Goal: Task Accomplishment & Management: Complete application form

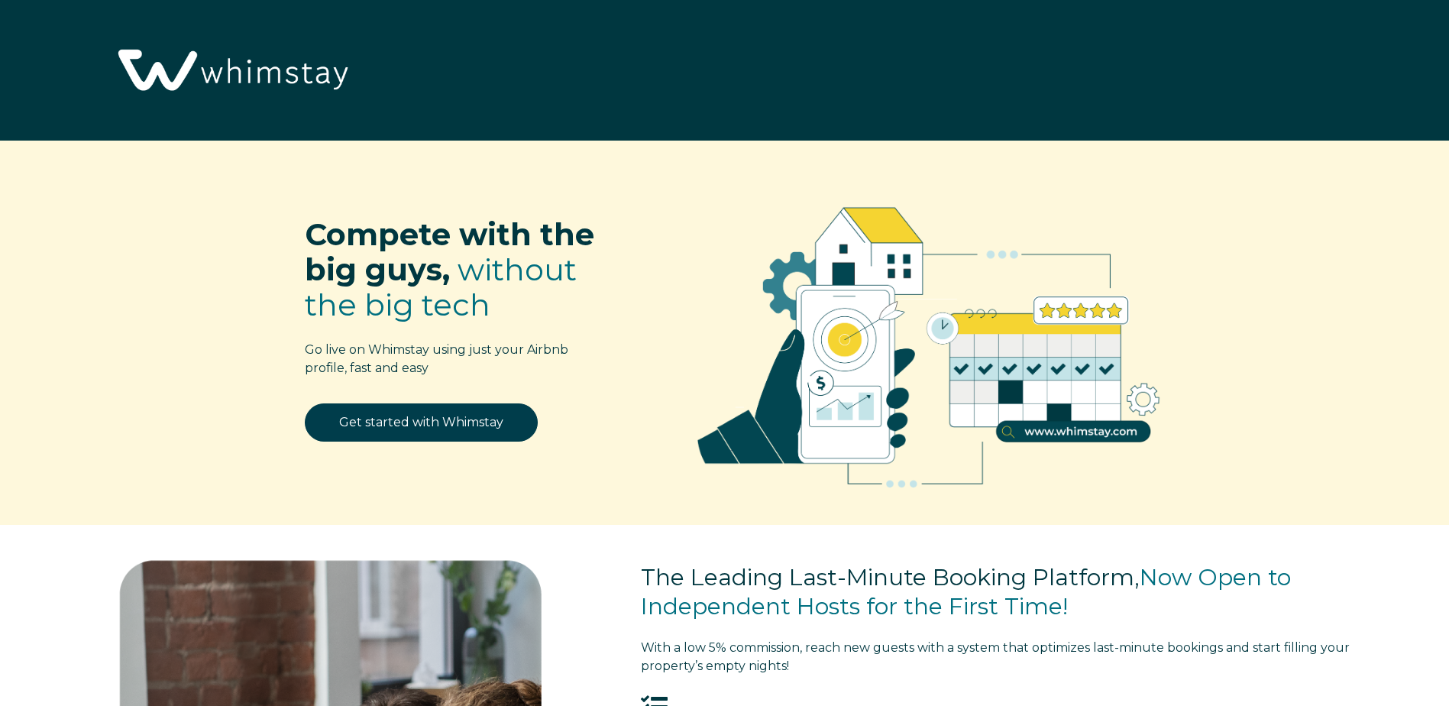
select select "US"
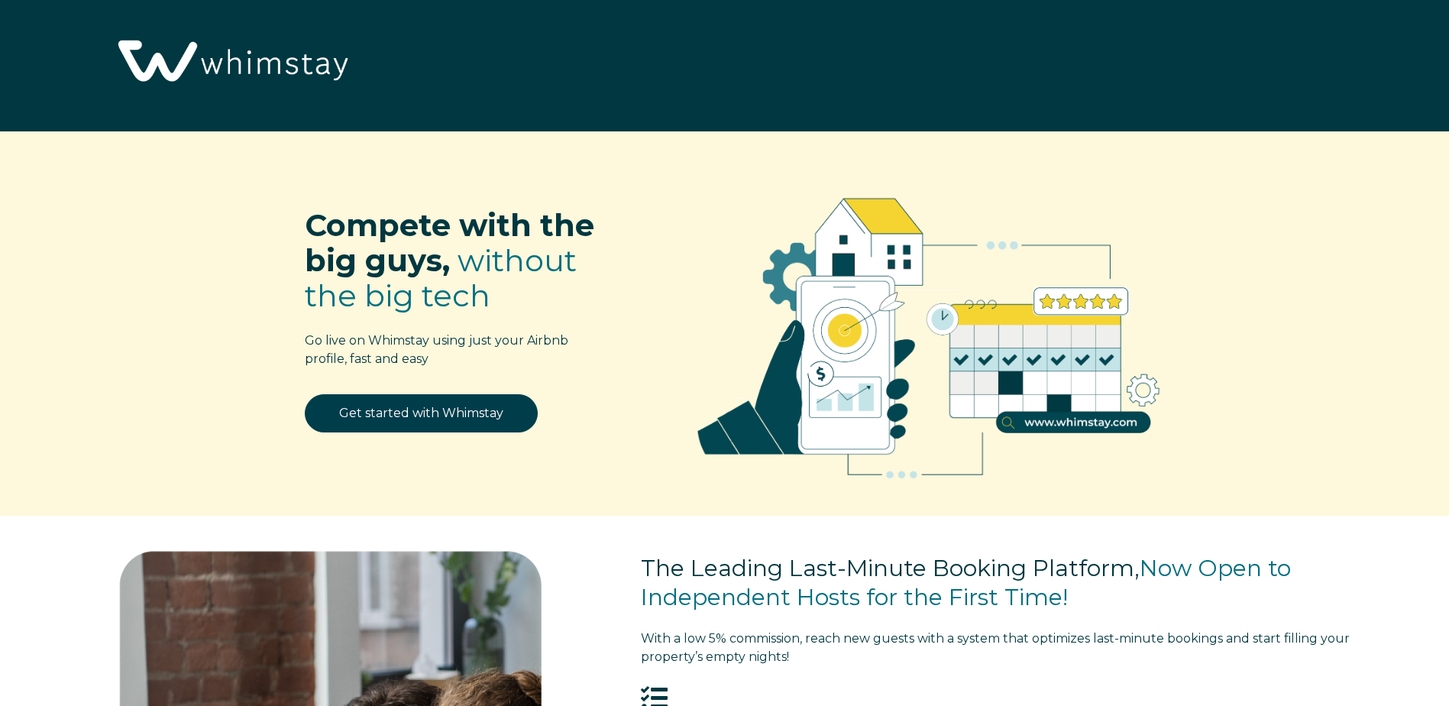
scroll to position [13, 0]
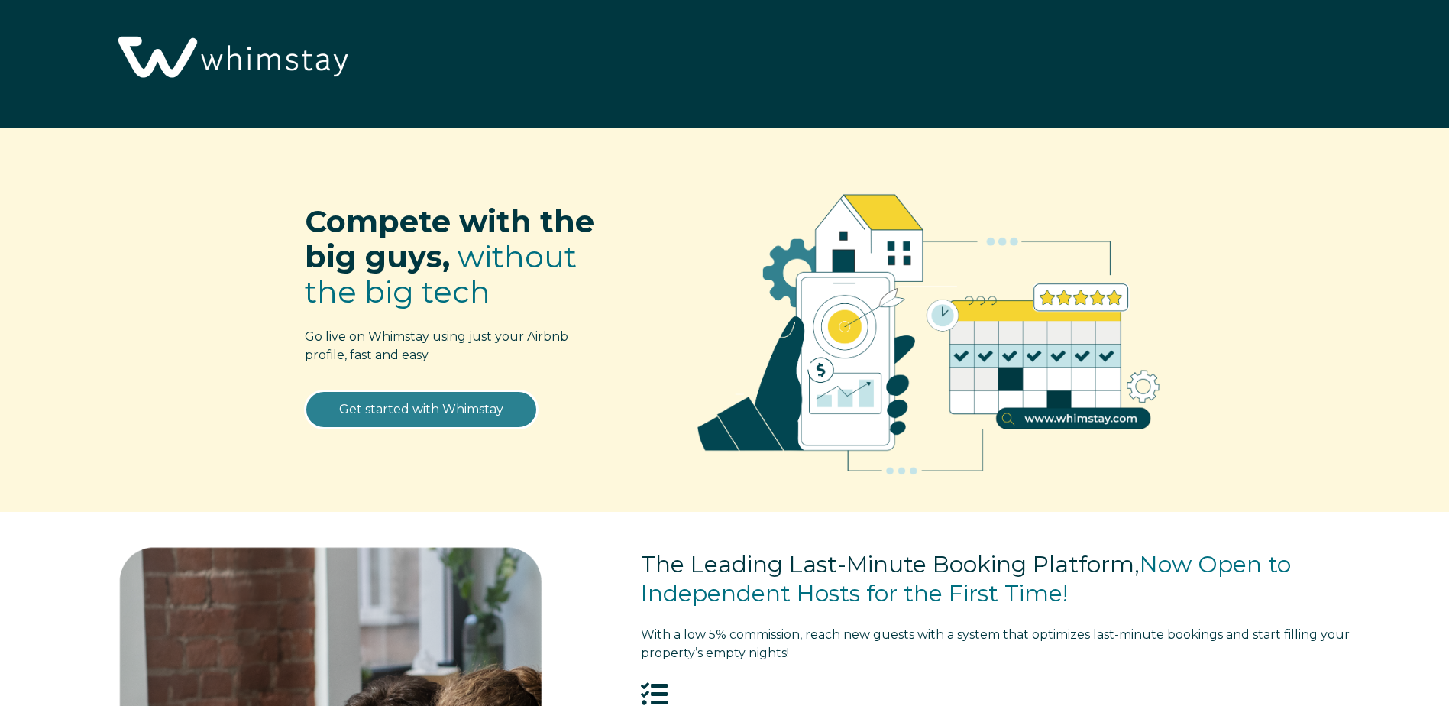
click at [469, 406] on link "Get started with Whimstay" at bounding box center [421, 409] width 233 height 38
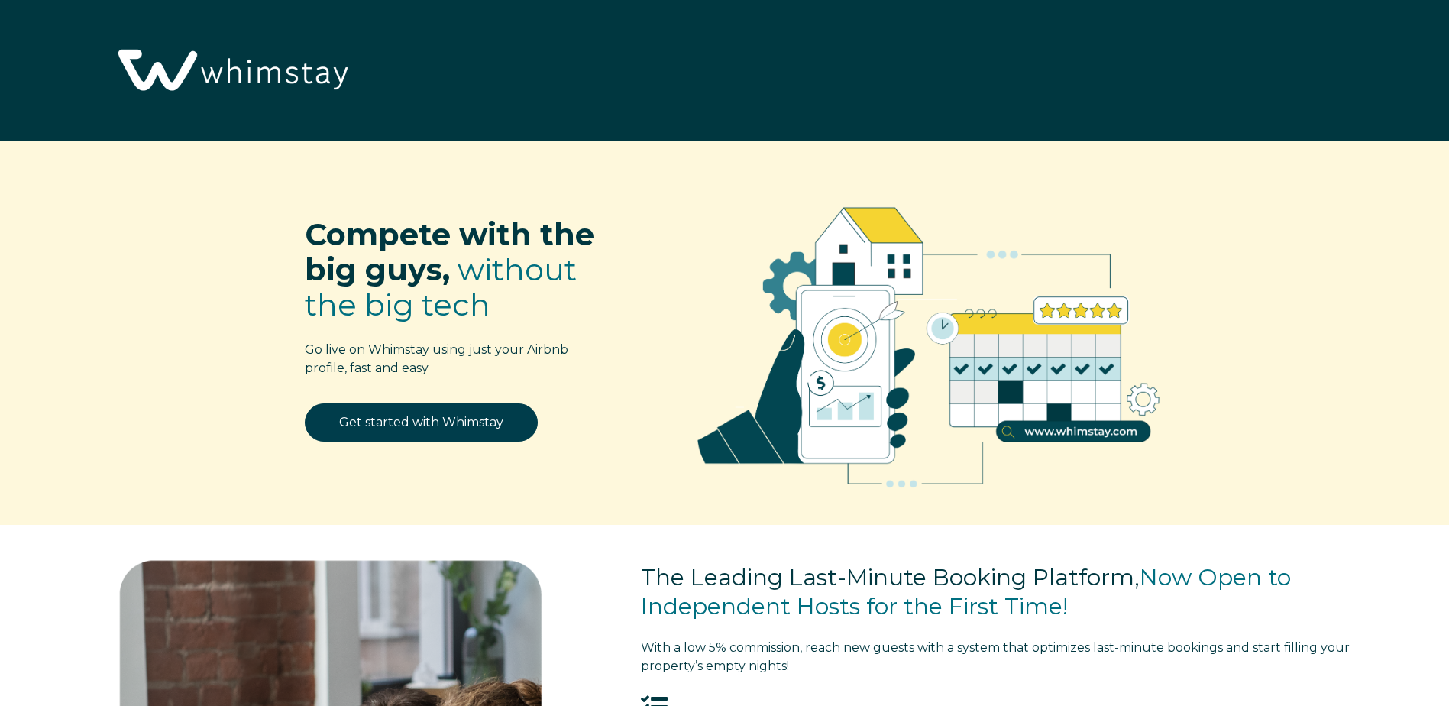
select select "US"
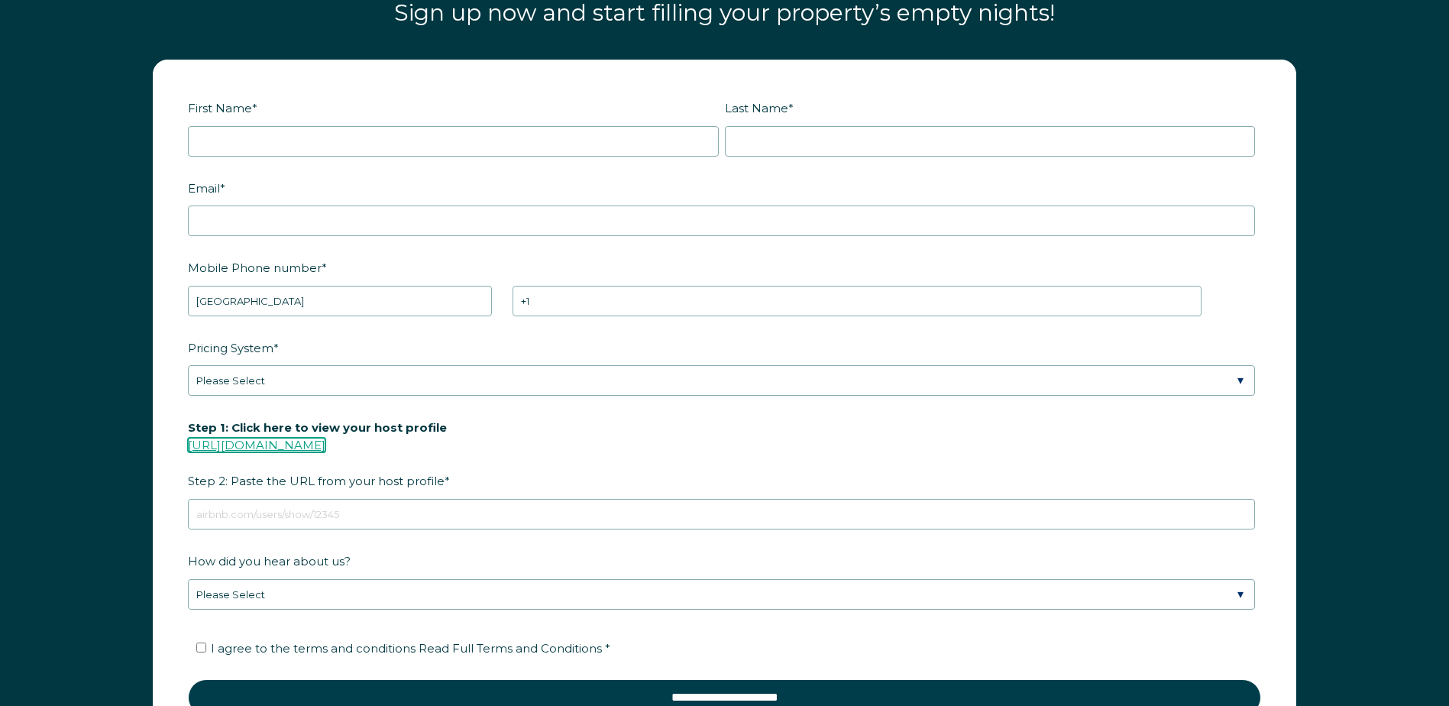
click at [325, 446] on link "[URL][DOMAIN_NAME]" at bounding box center [257, 445] width 138 height 15
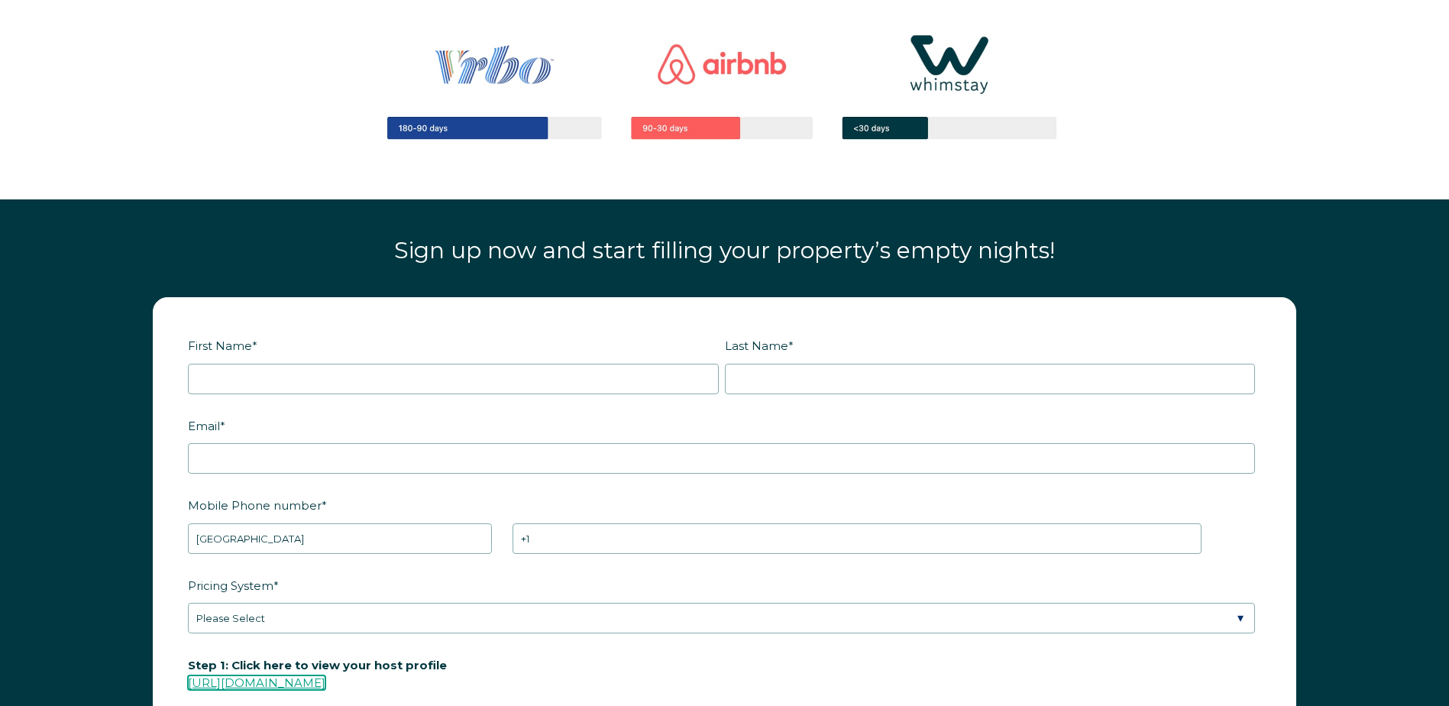
scroll to position [1945, 0]
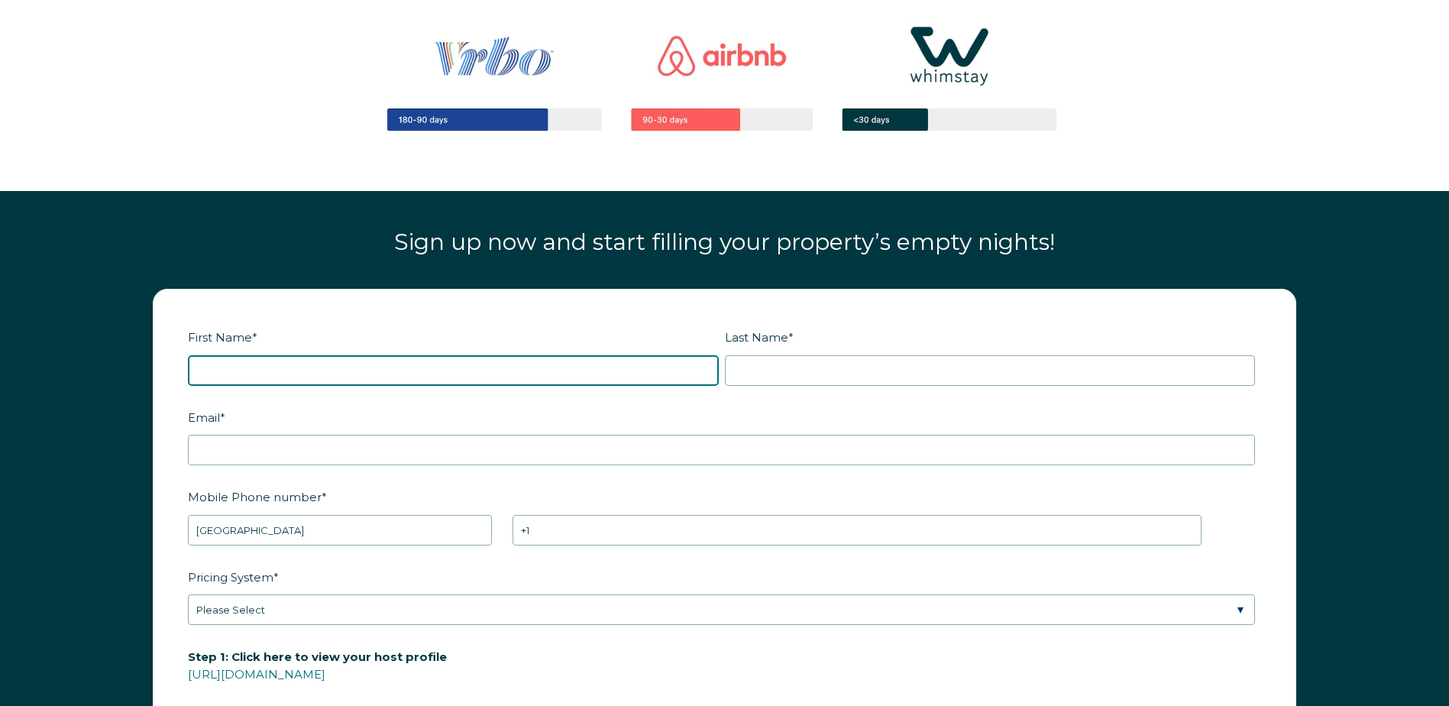
click at [472, 374] on input "First Name *" at bounding box center [453, 370] width 531 height 31
type input "[PERSON_NAME] & [MEDICAL_DATA]"
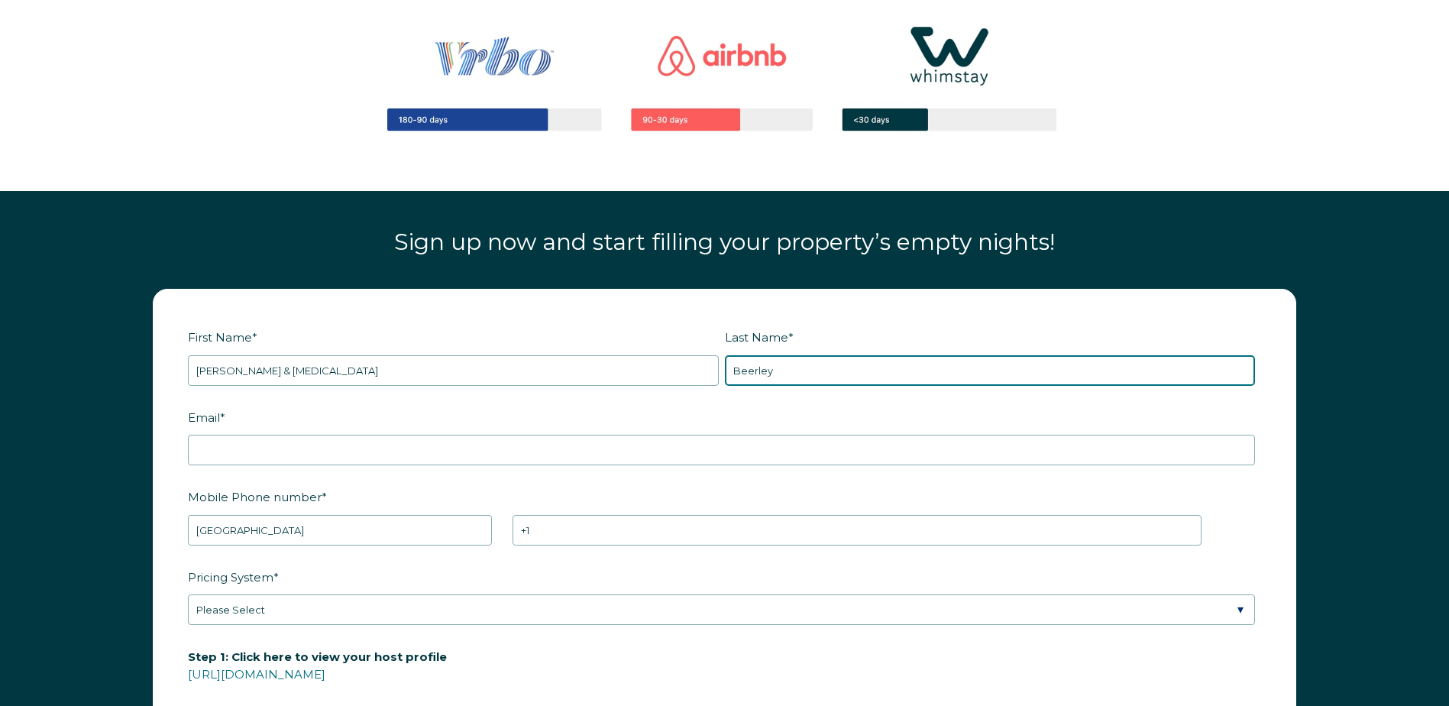
type input "Beerley"
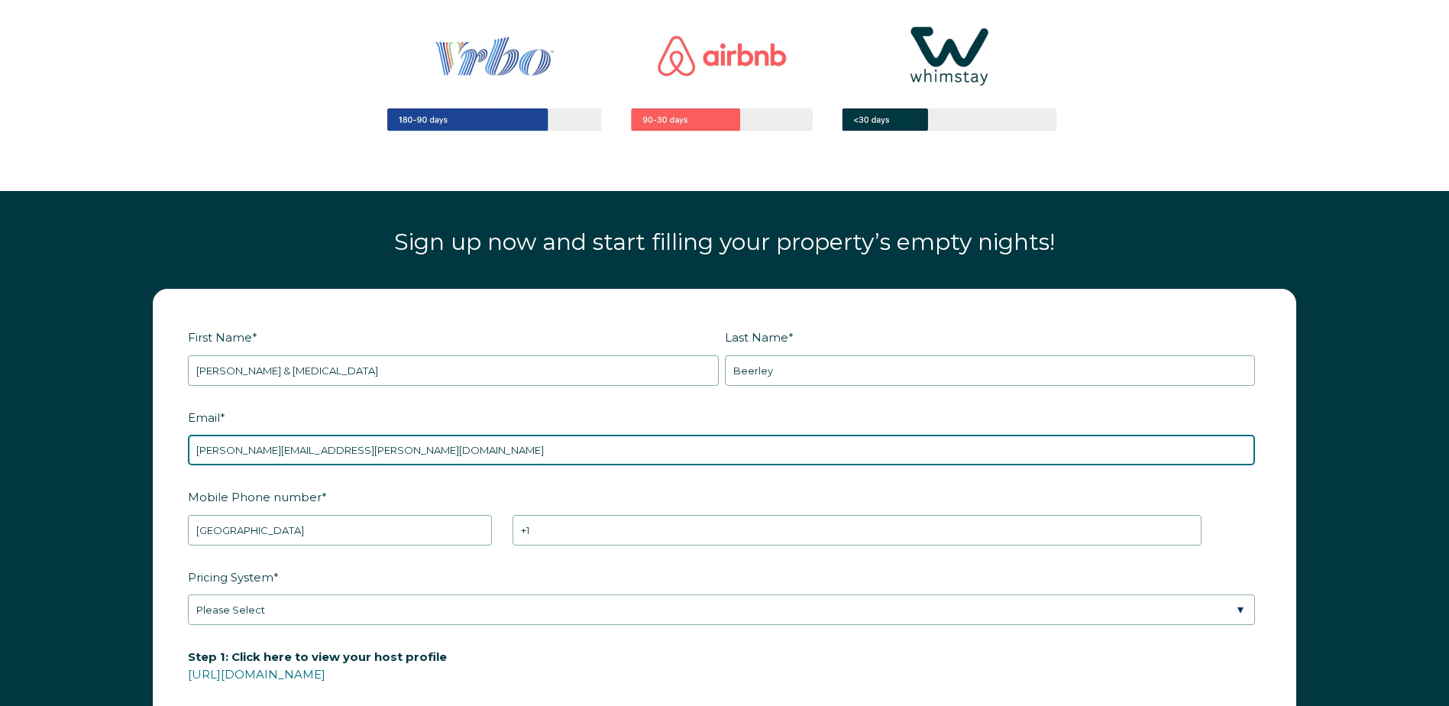
type input "[PERSON_NAME][EMAIL_ADDRESS][PERSON_NAME][DOMAIN_NAME]"
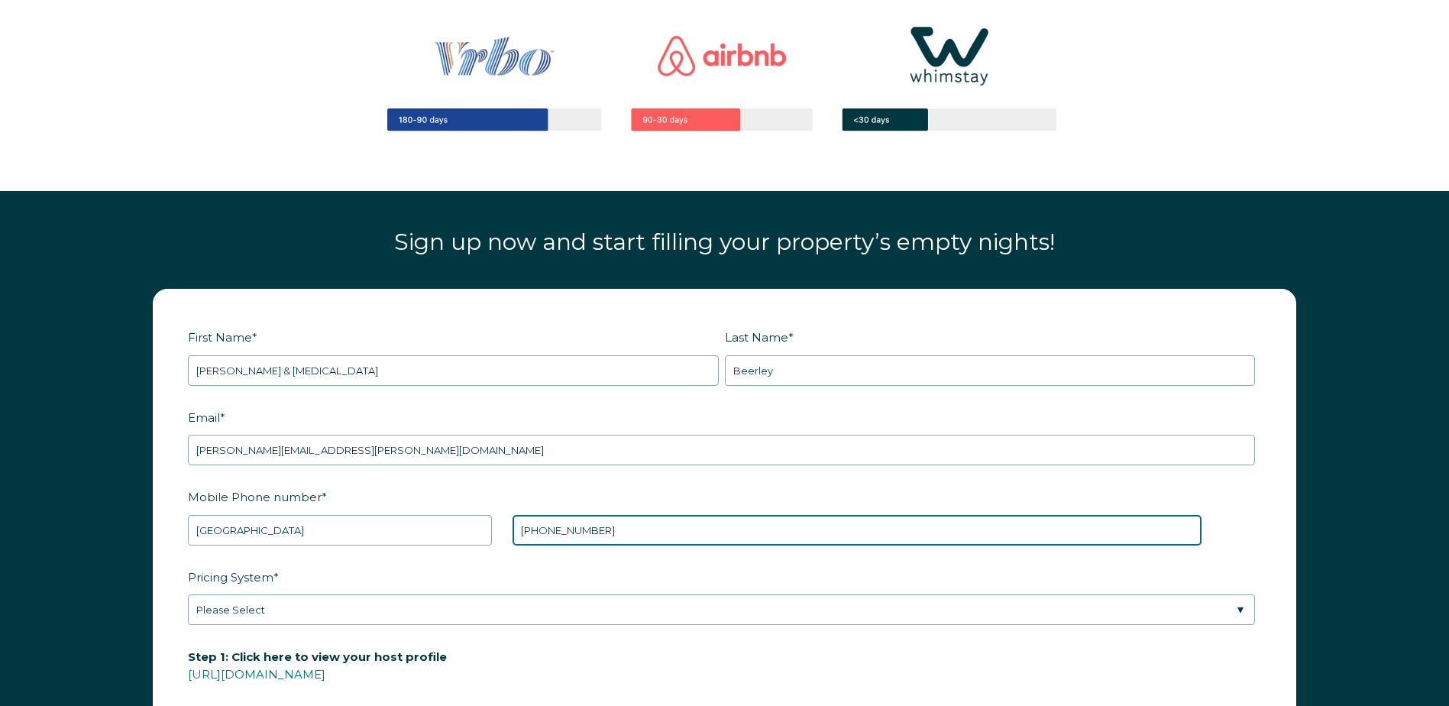
type input "[PHONE_NUMBER]"
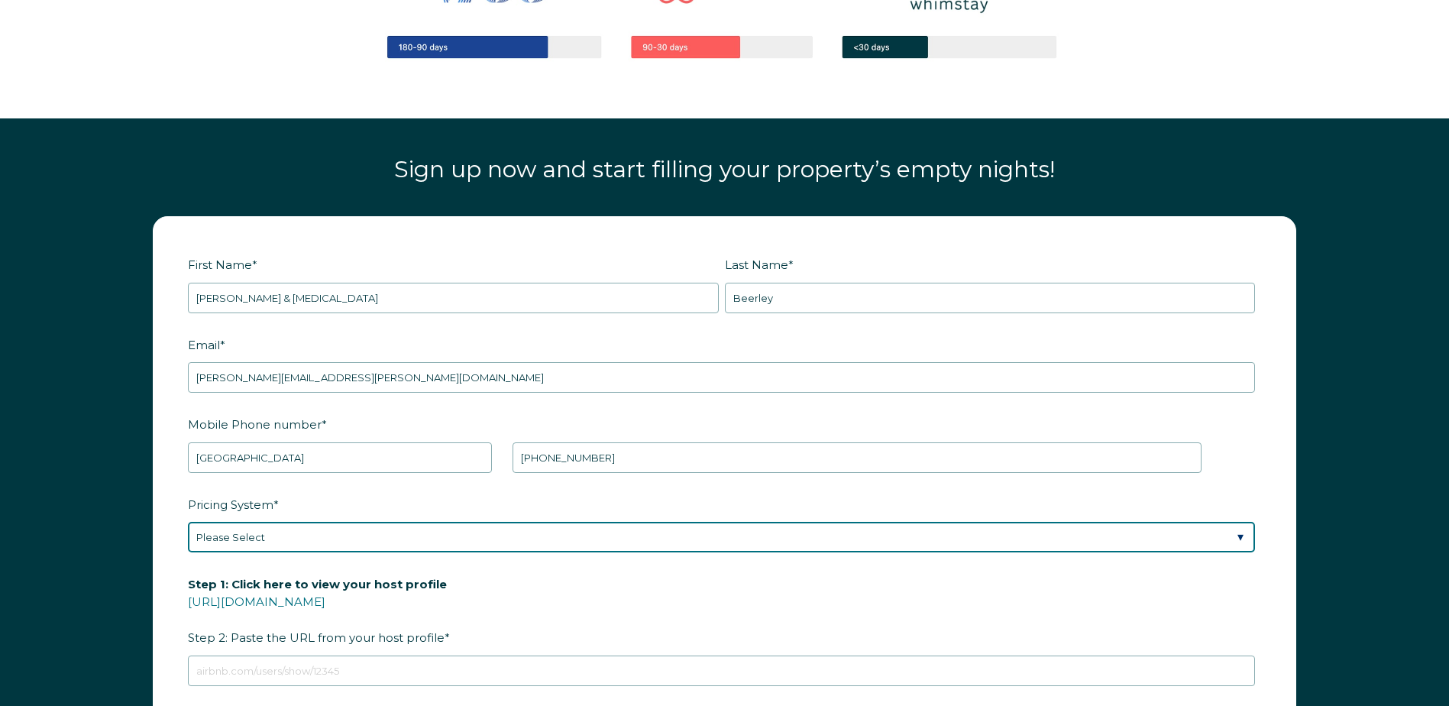
scroll to position [2174, 0]
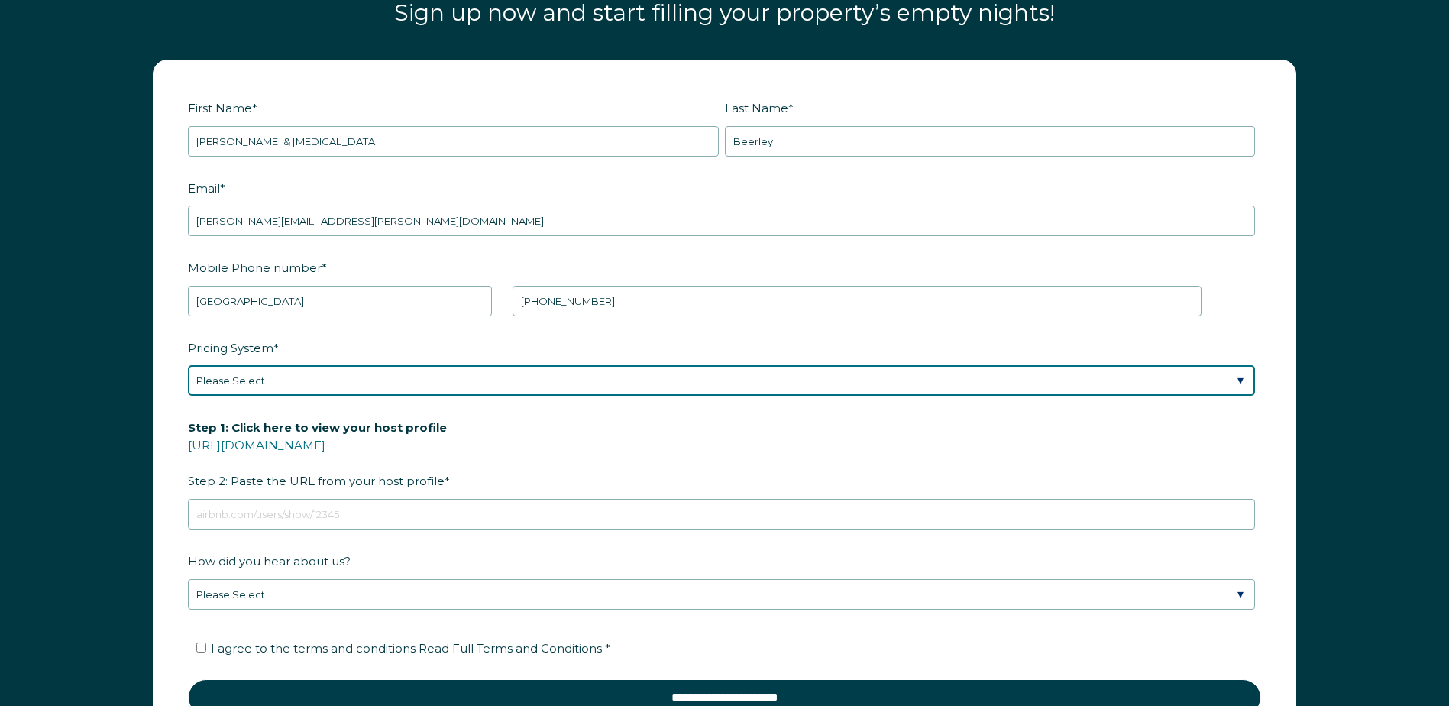
click at [322, 389] on select "Please Select Manual Airbnb Smart Pricing PriceLabs Wheelhouse Beyond Pricing 3…" at bounding box center [721, 380] width 1067 height 31
select select "Beyond Pricing"
click at [188, 365] on select "Please Select Manual Airbnb Smart Pricing PriceLabs Wheelhouse Beyond Pricing 3…" at bounding box center [721, 380] width 1067 height 31
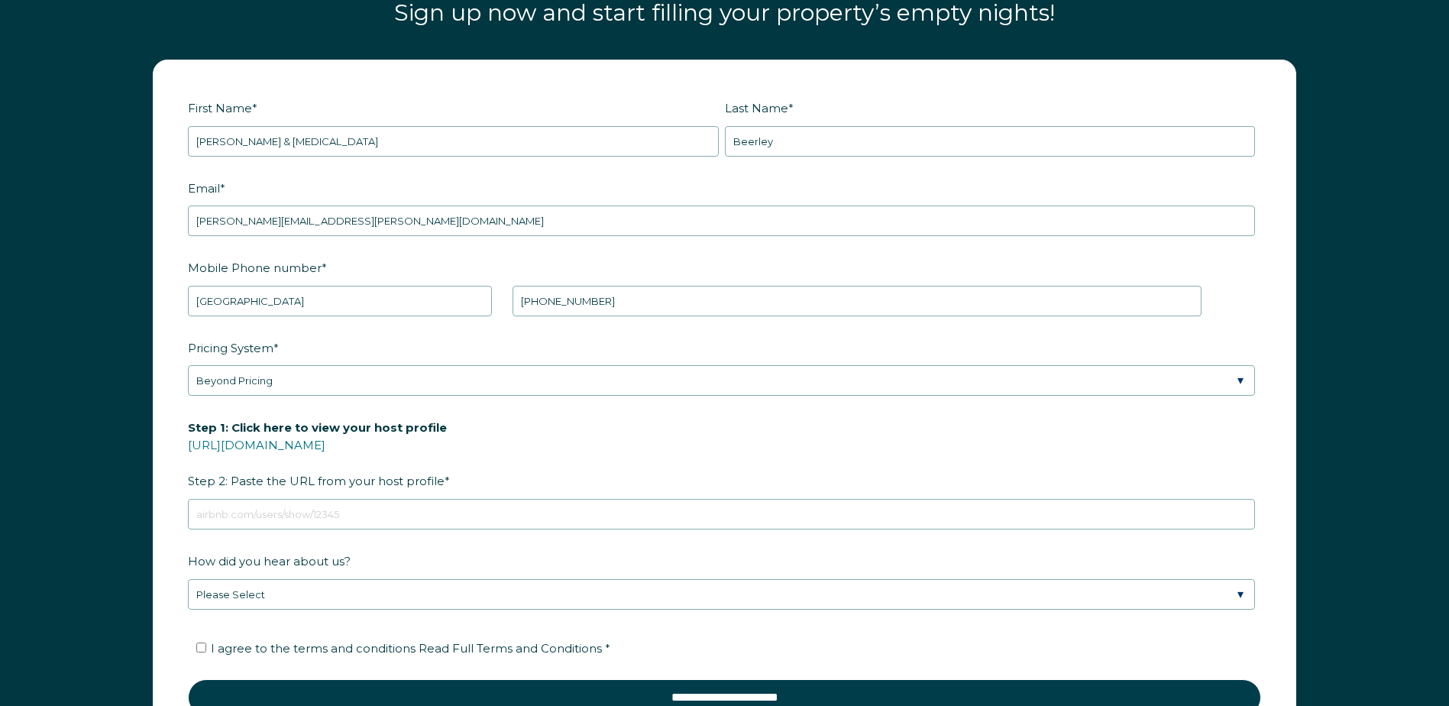
click at [72, 406] on div "First Name * [PERSON_NAME] & [PERSON_NAME] Last Name * [PERSON_NAME] RBO Token …" at bounding box center [724, 422] width 1449 height 756
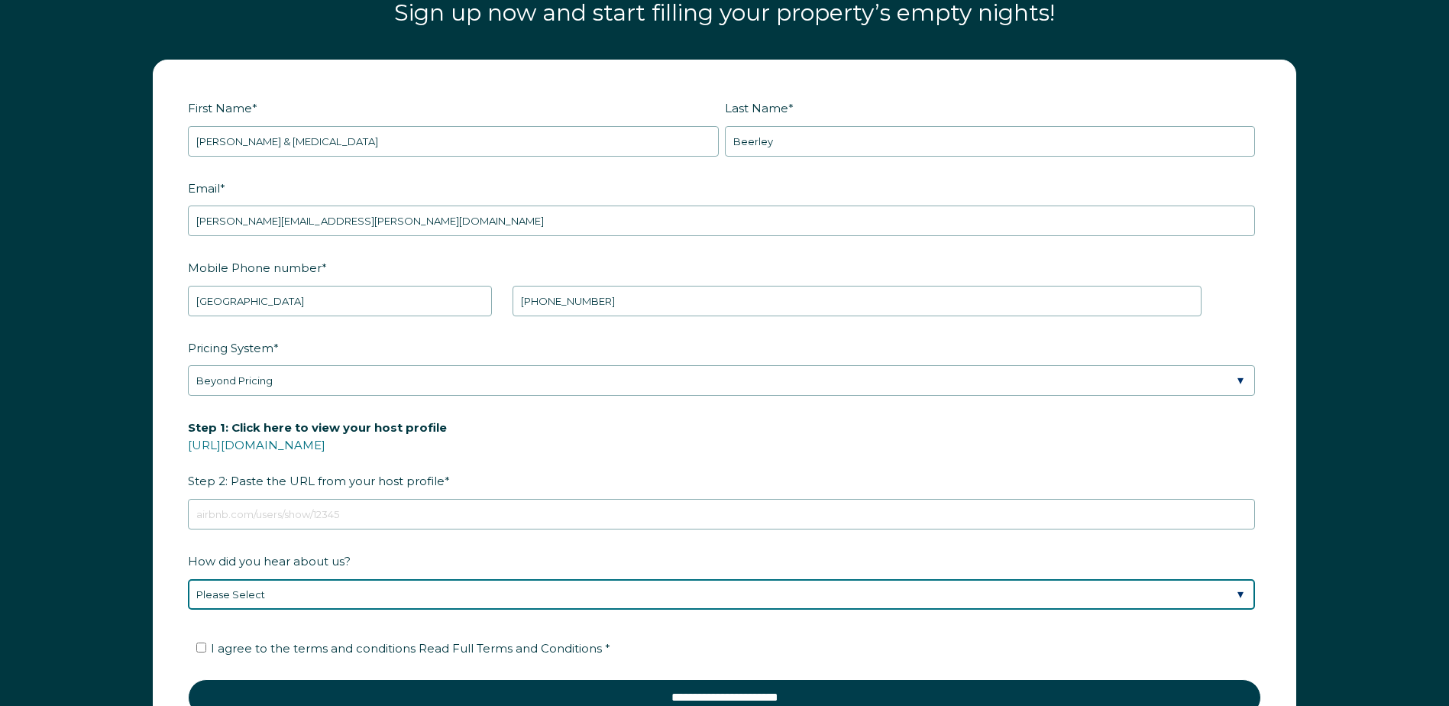
click at [381, 593] on select "Please Select Discovered Whimstay at an event or conference Found Whimstay thro…" at bounding box center [721, 594] width 1067 height 31
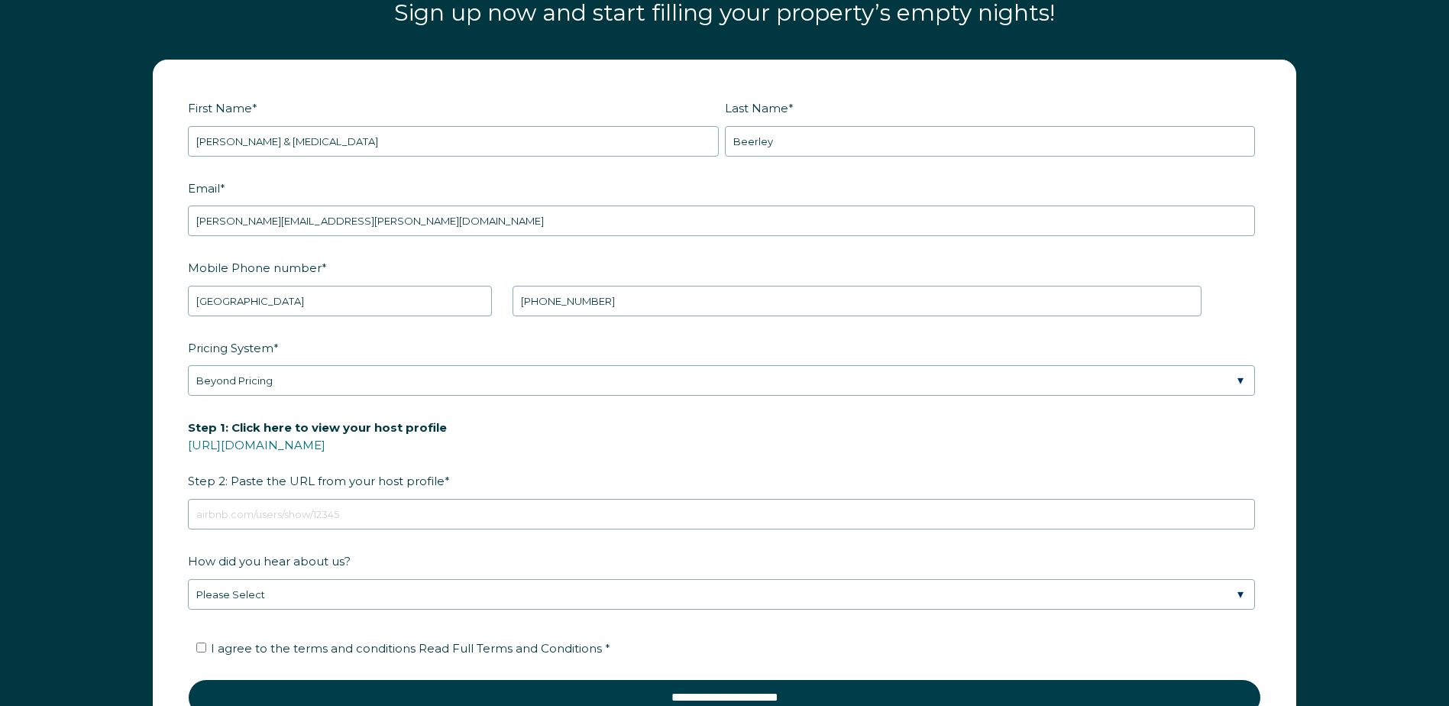
click at [120, 545] on div "First Name * Tom & Melena Last Name * Beerley RBO Token Company ID Referrer Cod…" at bounding box center [724, 422] width 1449 height 756
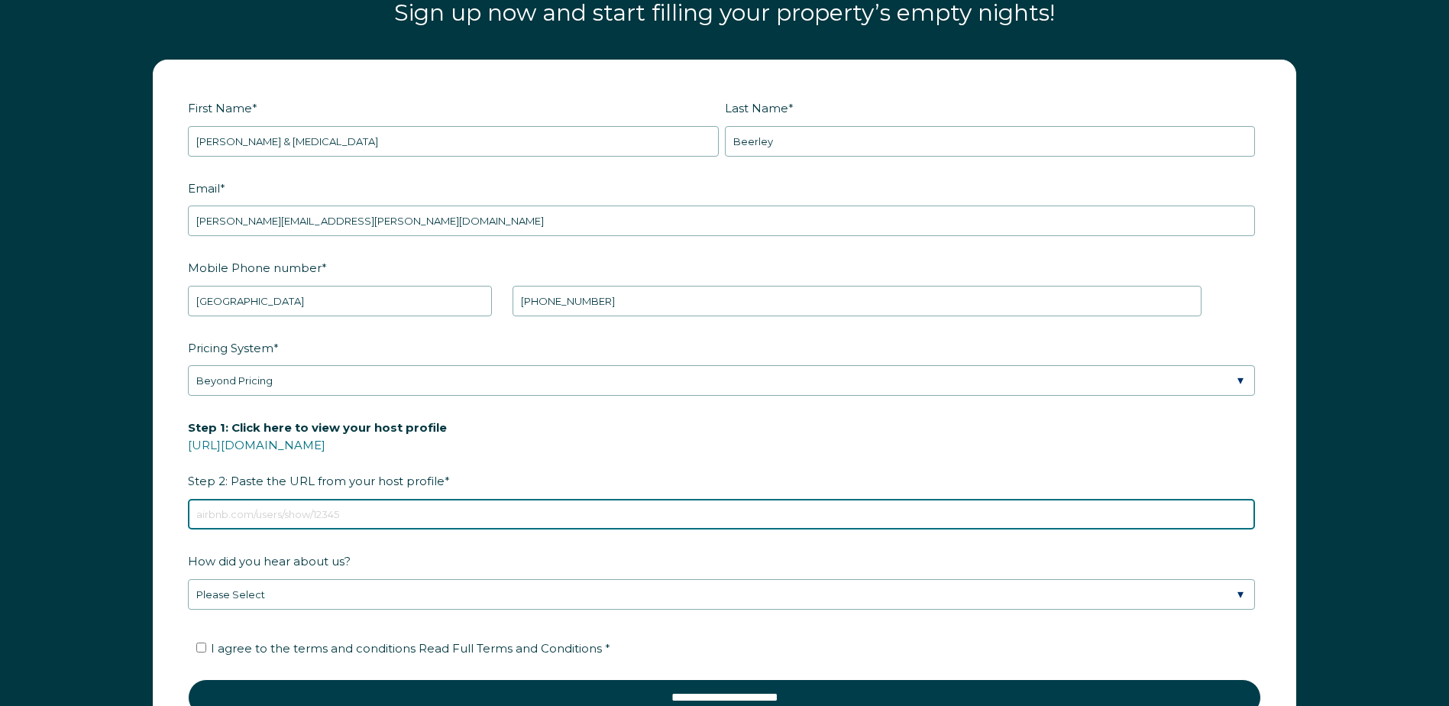
click at [246, 506] on input "Step 1: Click here to view your host profile https://www.airbnb.com/users/show/…" at bounding box center [721, 514] width 1067 height 31
paste input "https://www.airbnb.com/users/show/177133287"
type input "https://www.airbnb.com/users/show/177133287"
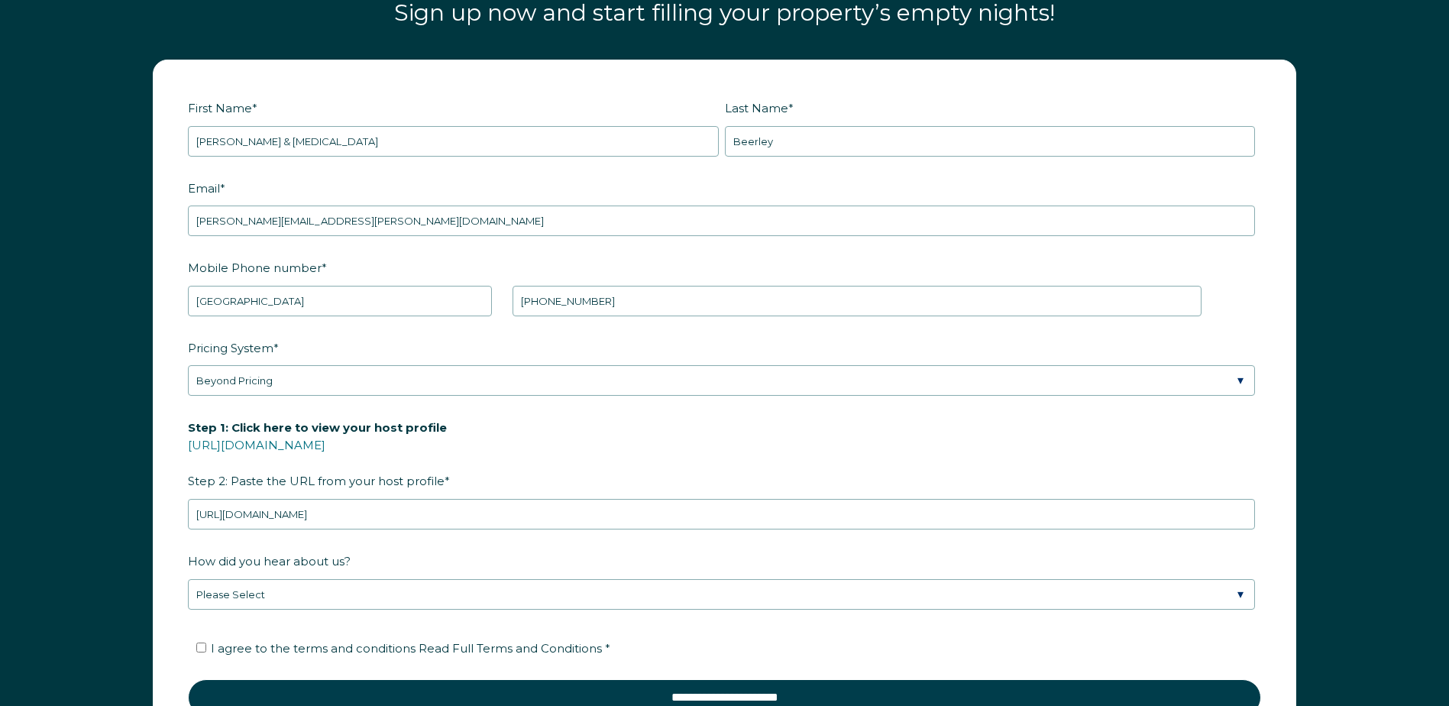
click at [113, 474] on div "First Name * Tom & Melena Last Name * Beerley RBO Token Company ID Referrer Cod…" at bounding box center [724, 422] width 1449 height 756
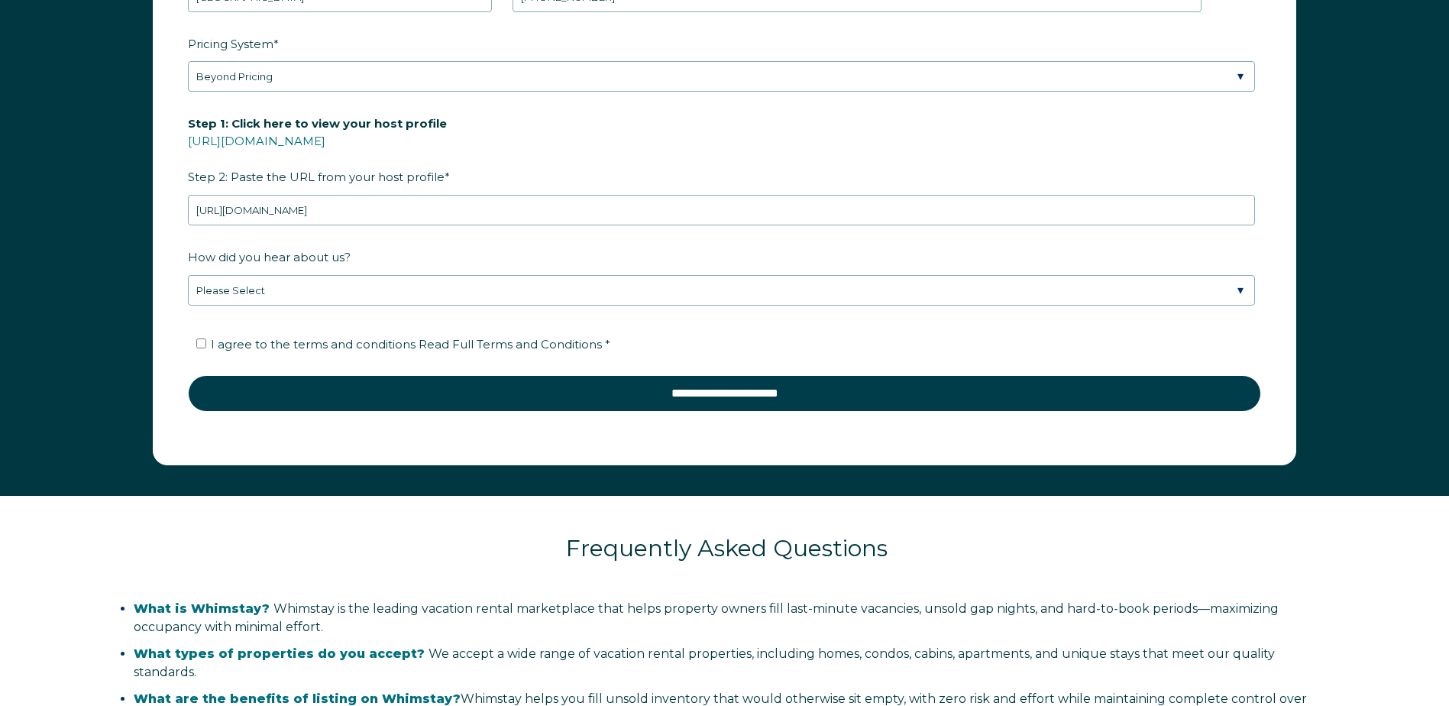
scroll to position [2480, 0]
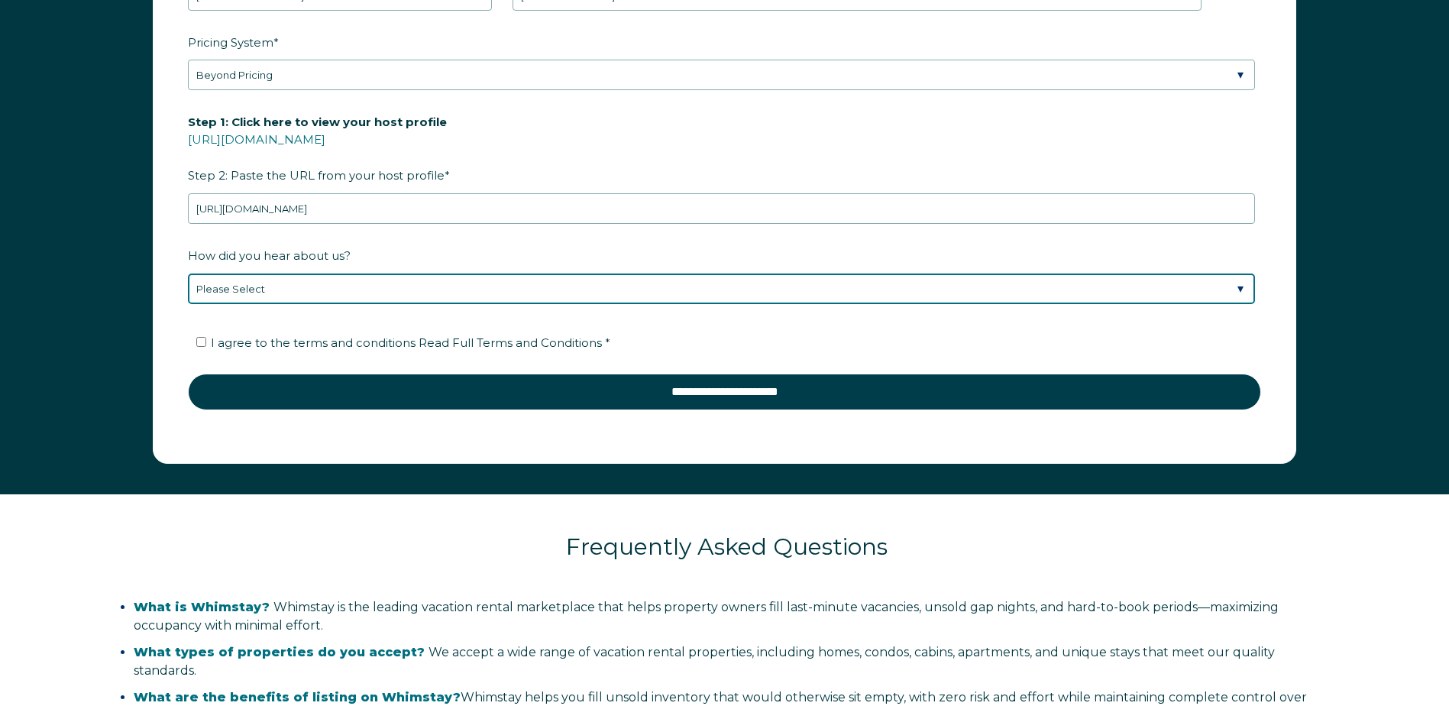
click at [277, 285] on select "Please Select Discovered Whimstay at an event or conference Found Whimstay thro…" at bounding box center [721, 289] width 1067 height 31
select select "Social Media"
click at [188, 274] on select "Please Select Discovered Whimstay at an event or conference Found Whimstay thro…" at bounding box center [721, 289] width 1067 height 31
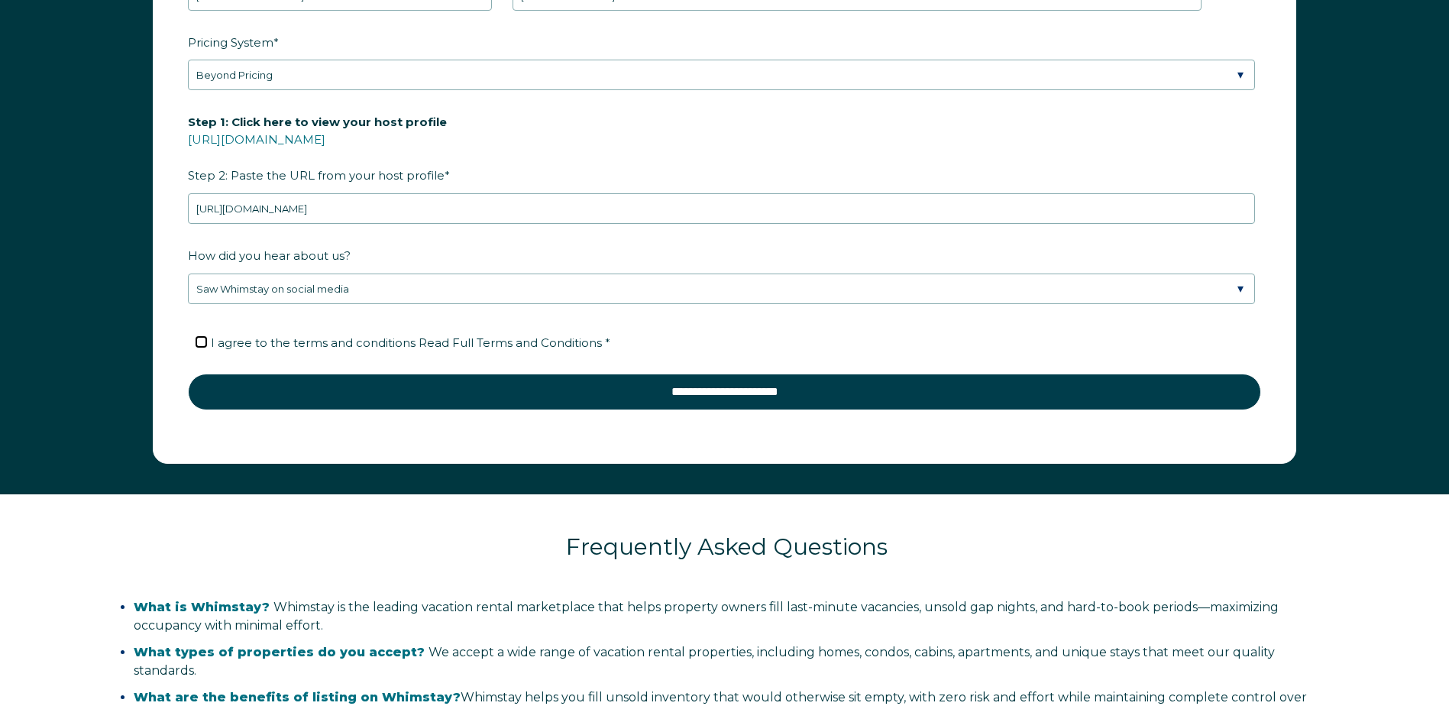
click at [202, 339] on input "I agree to the terms and conditions Read Full Terms and Conditions *" at bounding box center [201, 342] width 10 height 10
checkbox input "true"
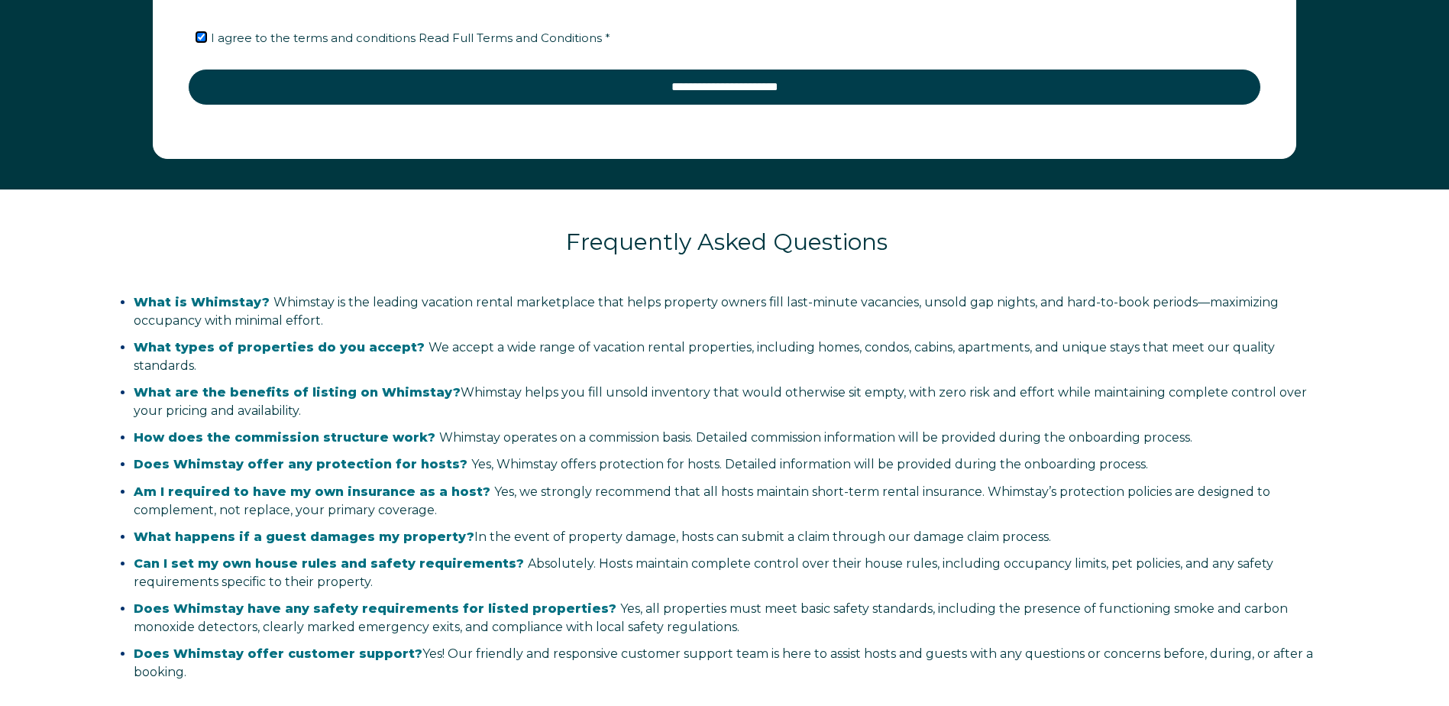
scroll to position [2633, 0]
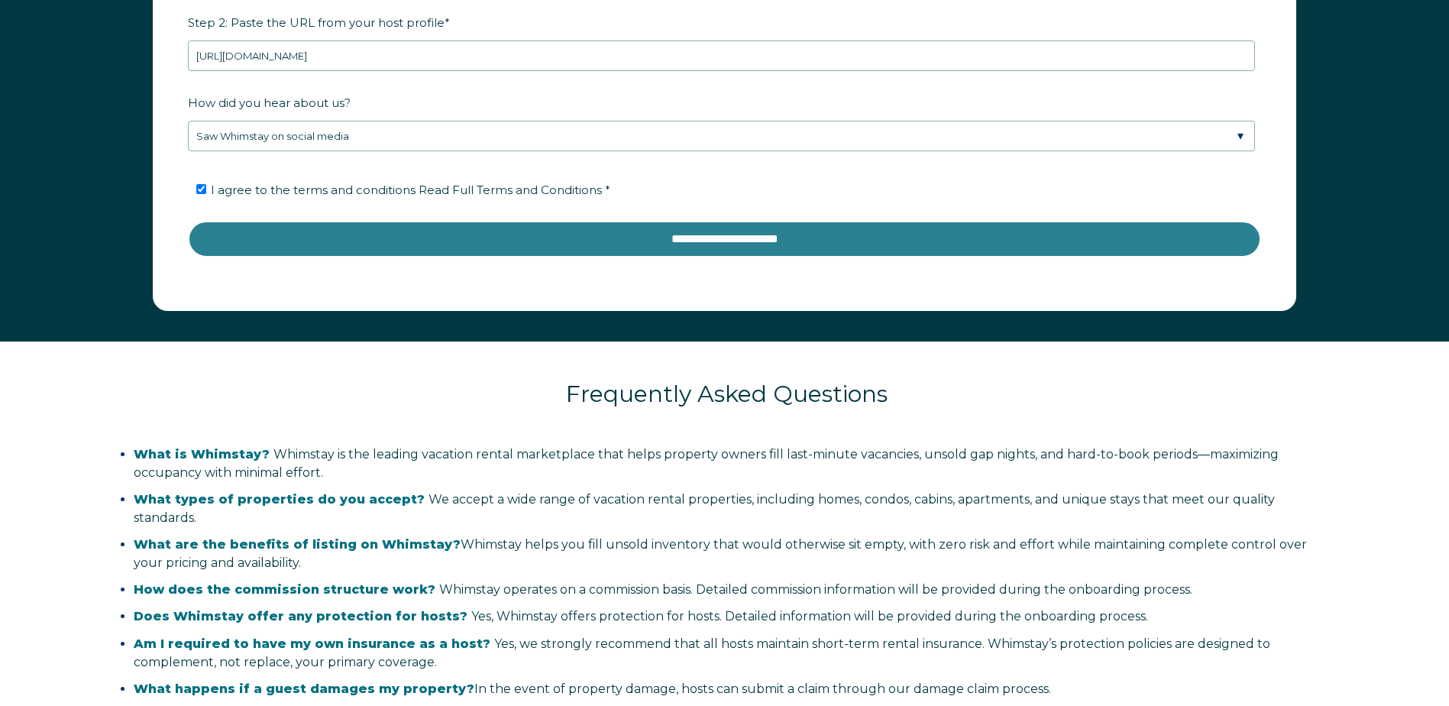
click at [776, 238] on input "**********" at bounding box center [724, 239] width 1073 height 37
